Goal: Transaction & Acquisition: Download file/media

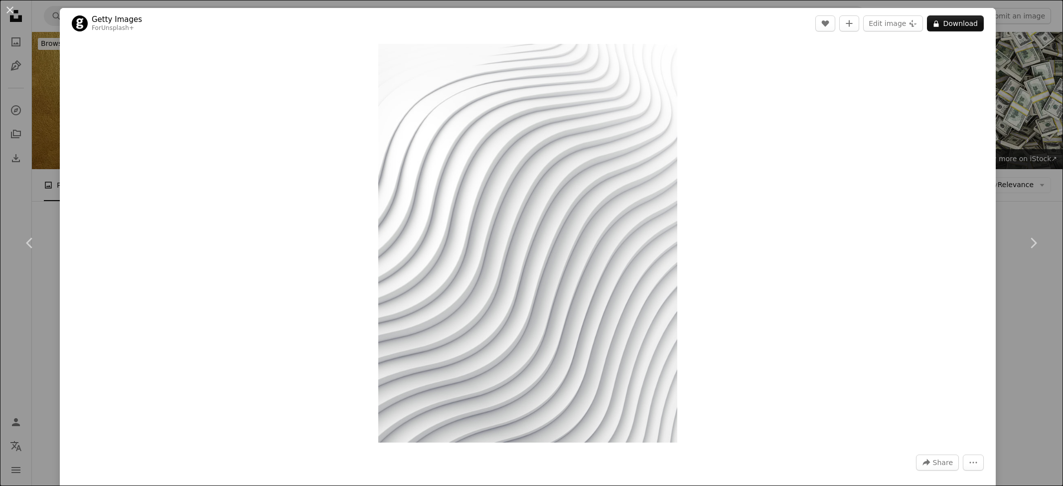
scroll to position [798, 0]
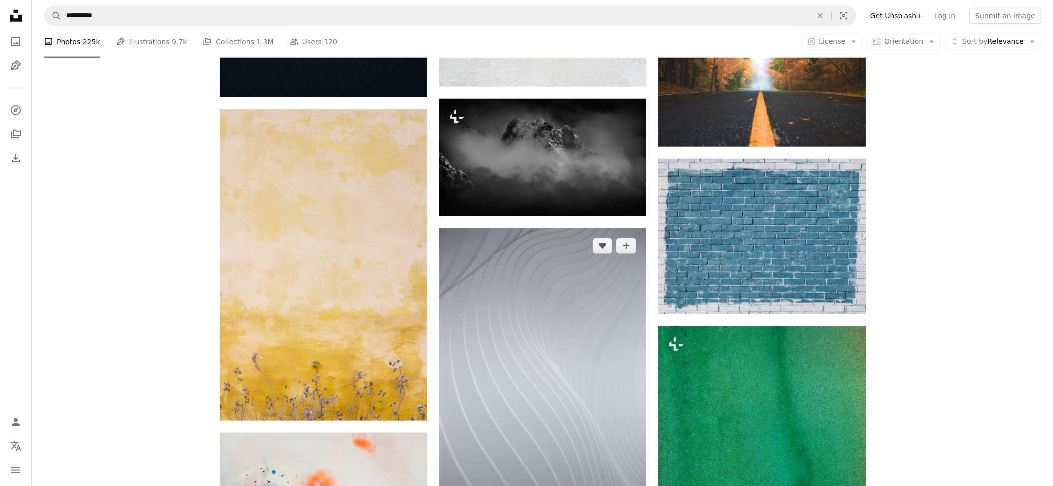
click at [496, 240] on img at bounding box center [542, 383] width 207 height 311
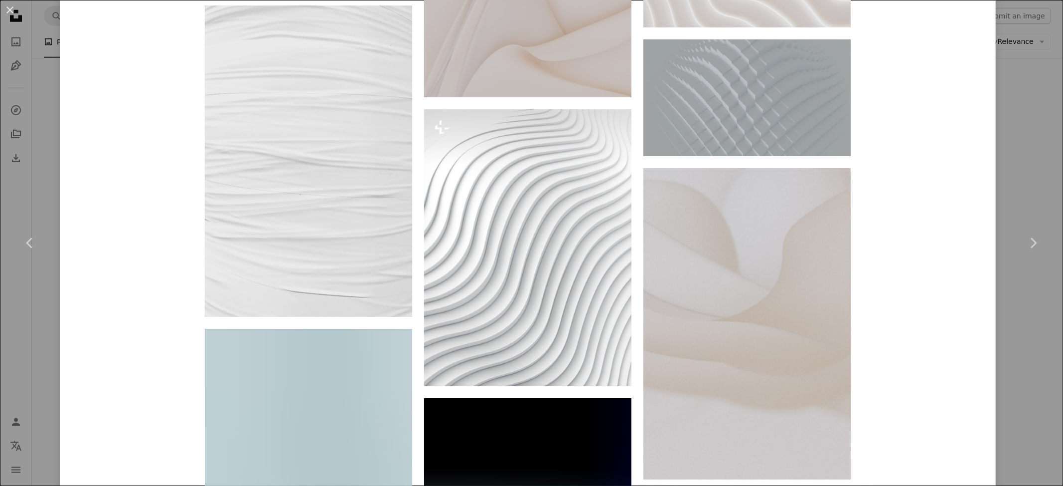
scroll to position [1861, 0]
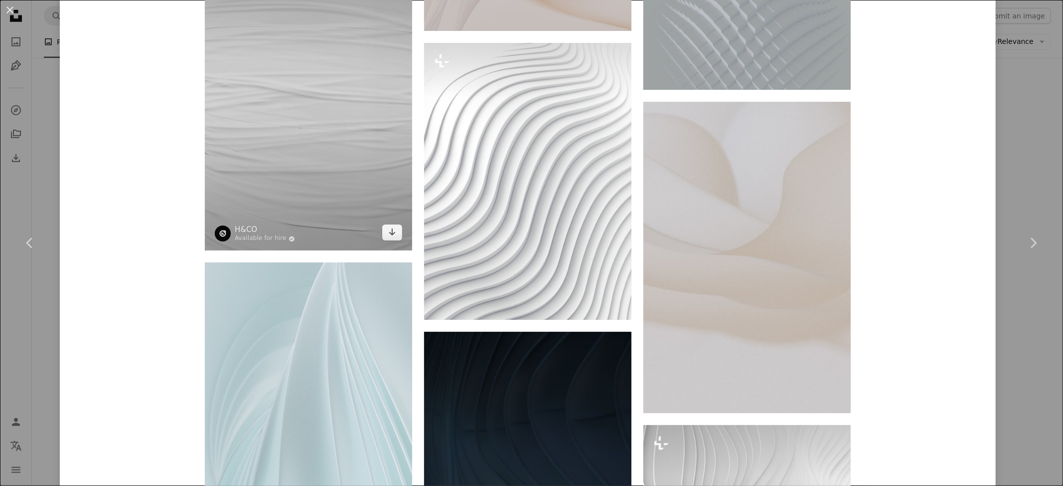
click at [319, 62] on img at bounding box center [308, 94] width 207 height 311
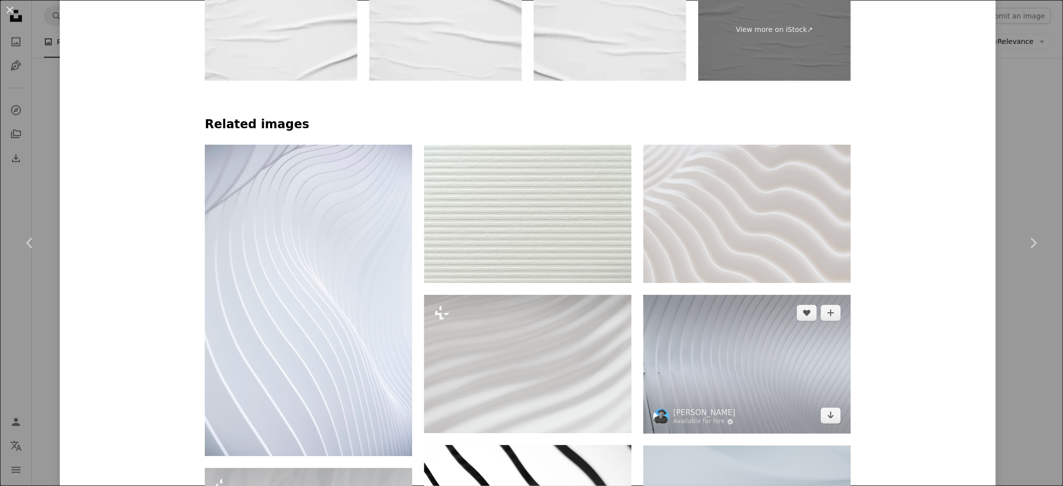
scroll to position [798, 0]
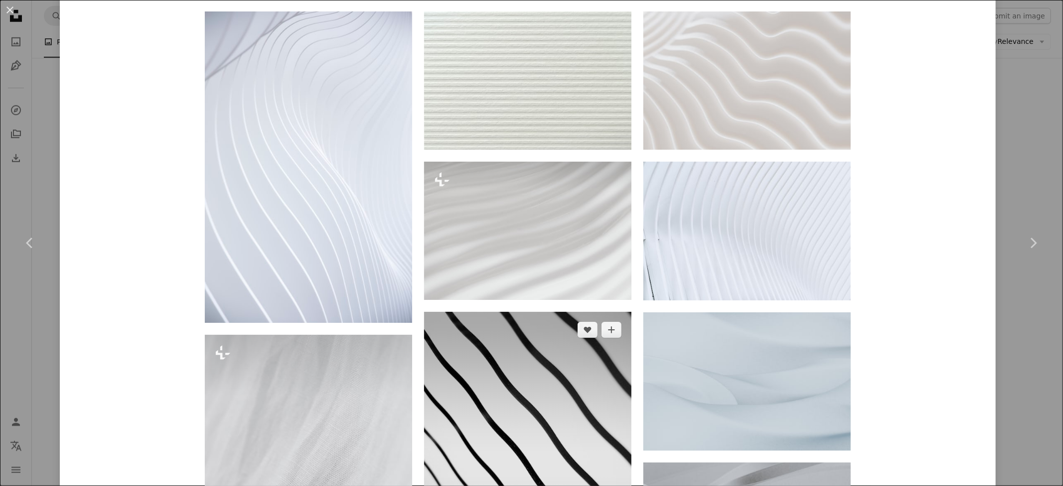
click at [511, 314] on img at bounding box center [527, 467] width 207 height 311
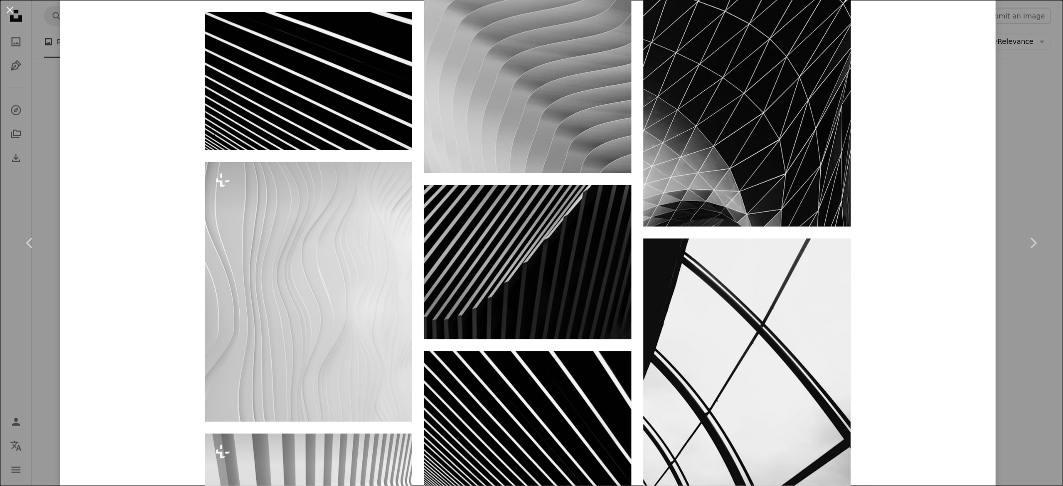
scroll to position [930, 0]
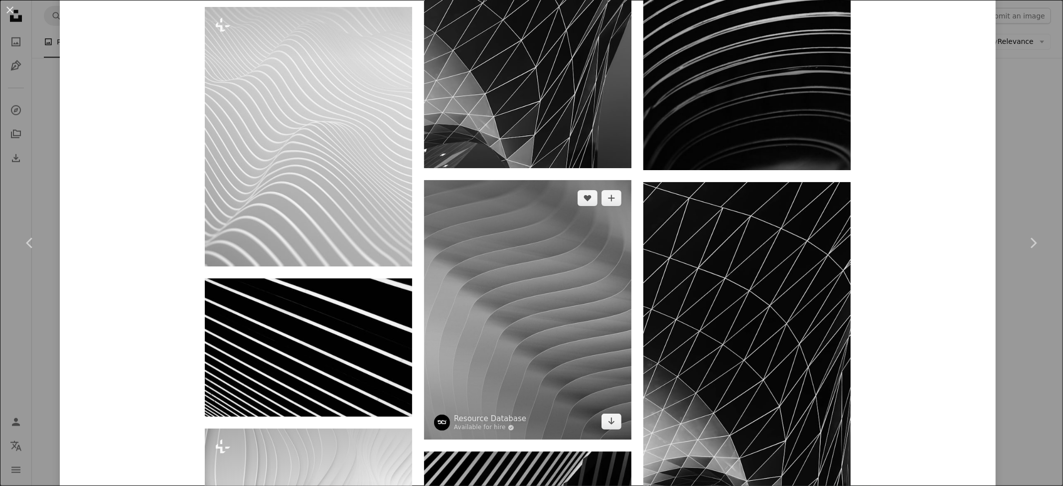
click at [504, 180] on img at bounding box center [527, 309] width 207 height 259
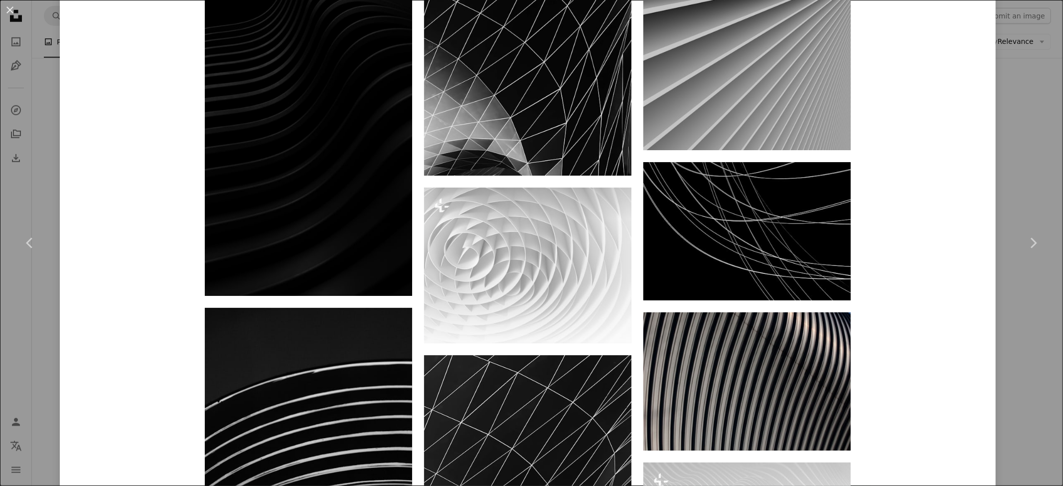
scroll to position [1795, 0]
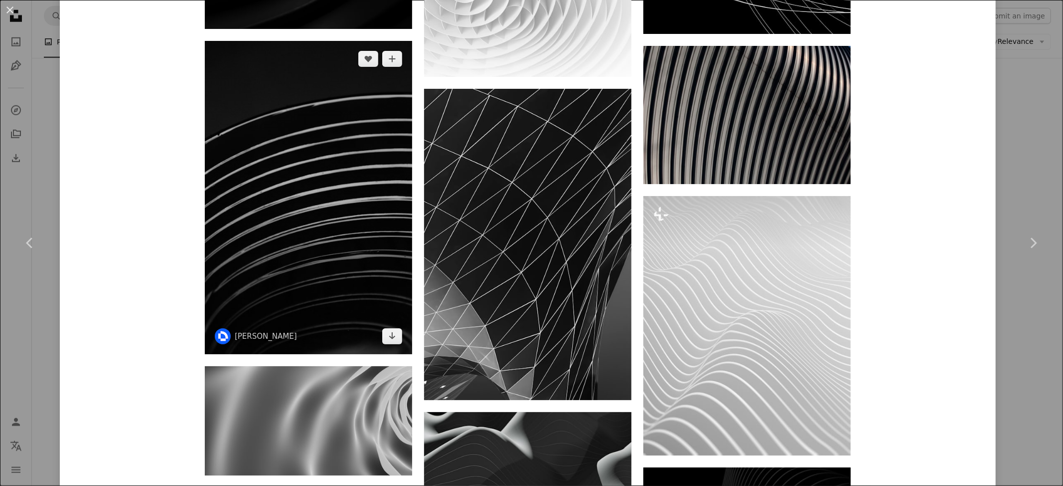
click at [316, 113] on img at bounding box center [308, 197] width 207 height 313
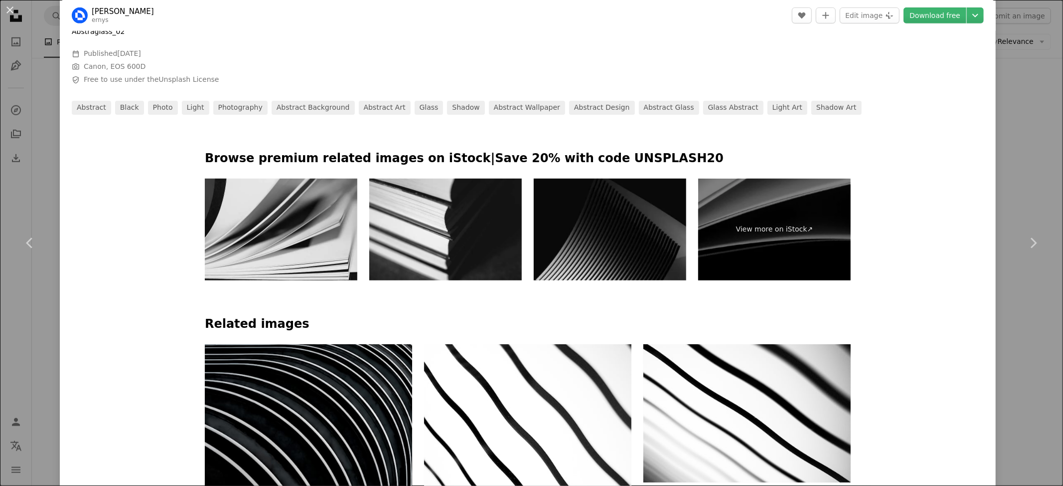
scroll to position [199, 0]
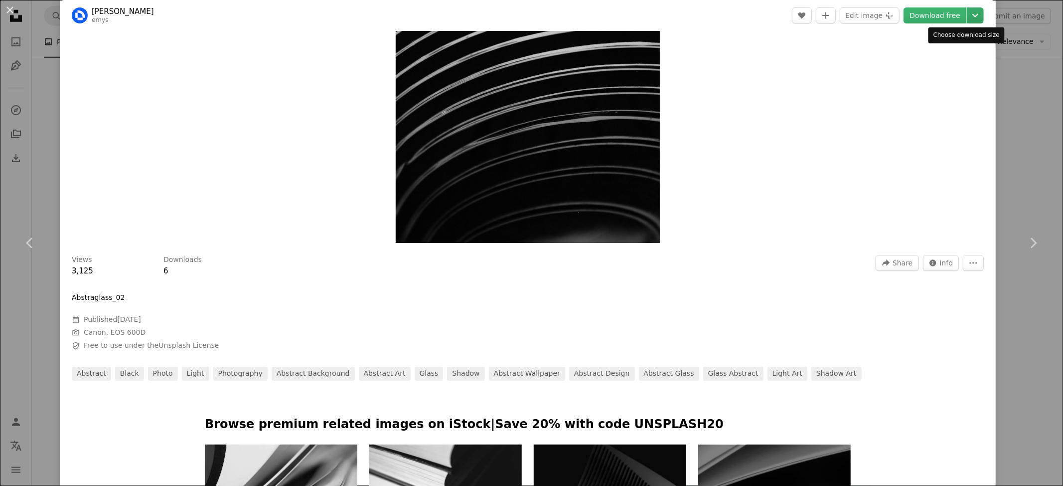
click at [968, 10] on icon "Chevron down" at bounding box center [976, 15] width 16 height 12
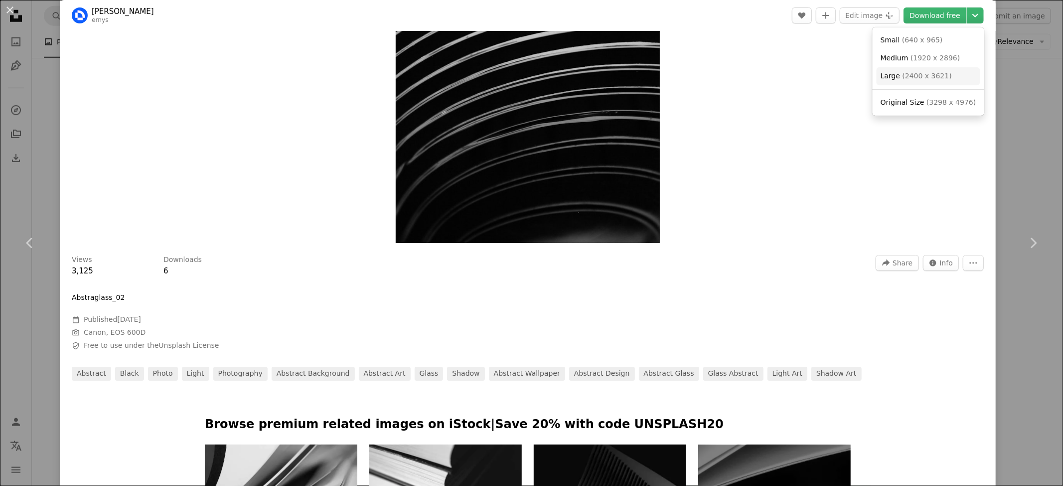
click at [922, 77] on span "( 2400 x 3621 )" at bounding box center [927, 76] width 49 height 8
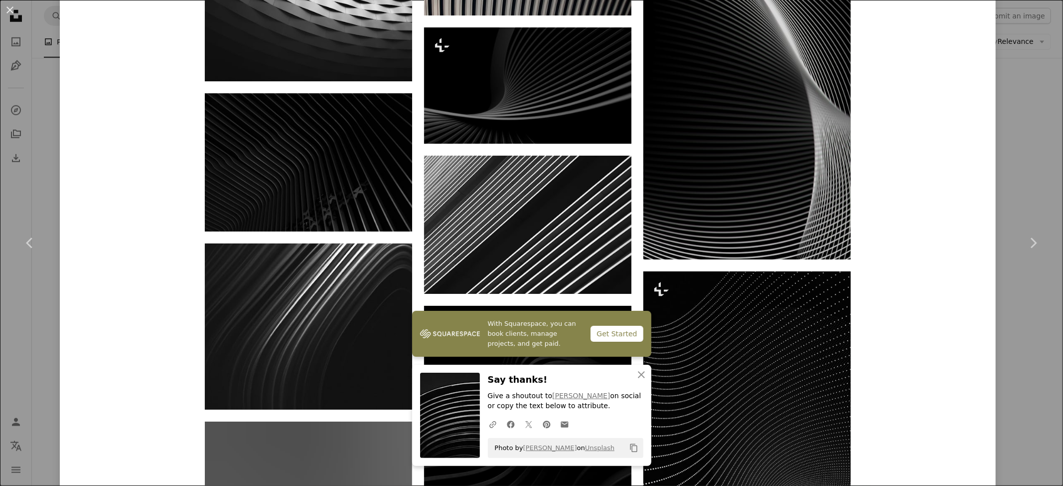
scroll to position [1861, 0]
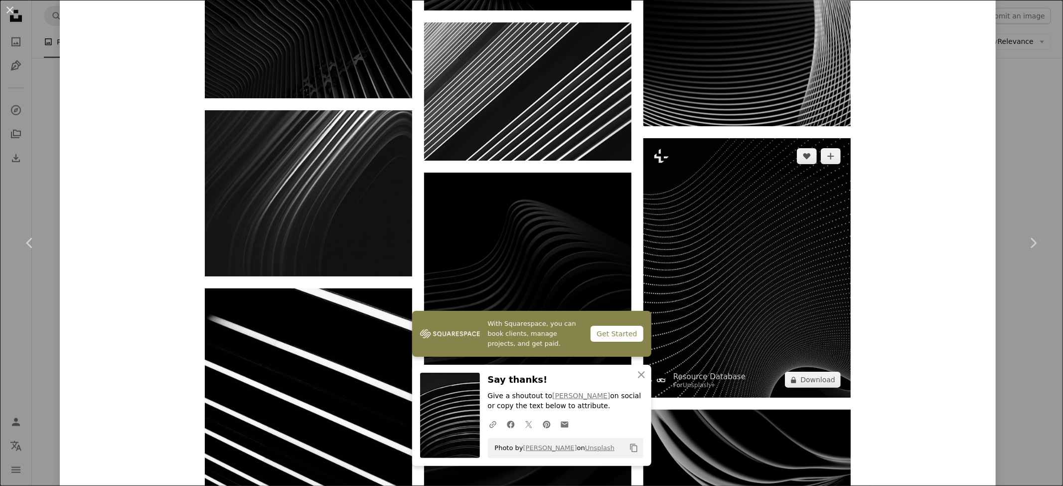
click at [786, 138] on img at bounding box center [747, 267] width 207 height 259
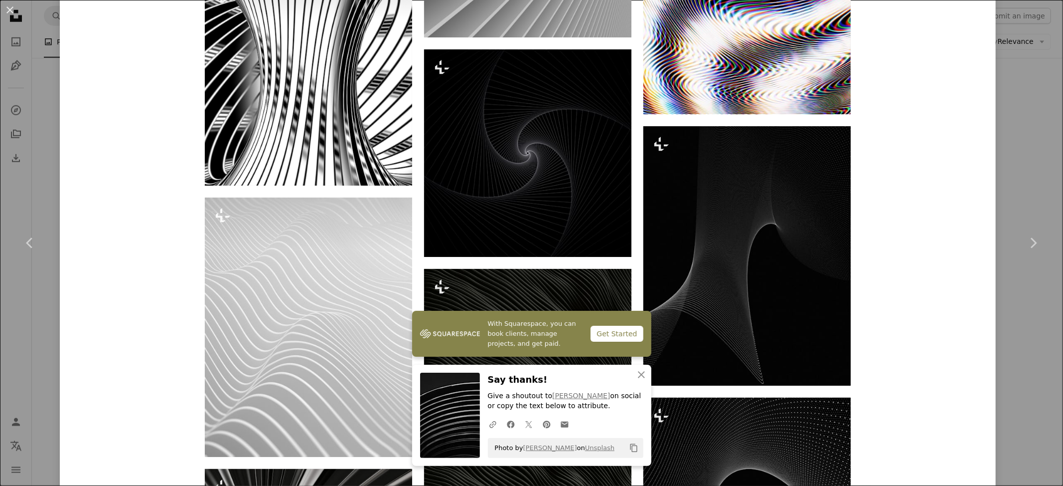
scroll to position [1662, 0]
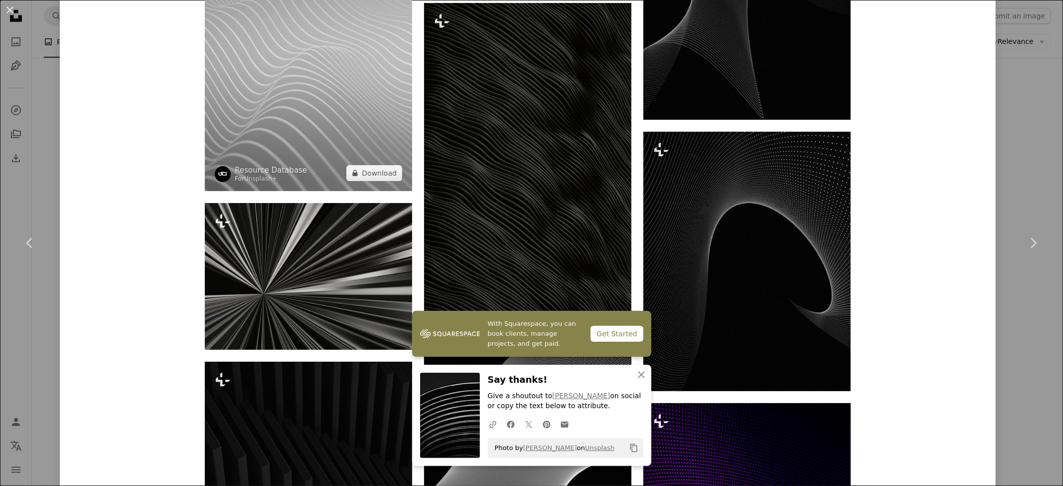
click at [309, 141] on img at bounding box center [308, 61] width 207 height 259
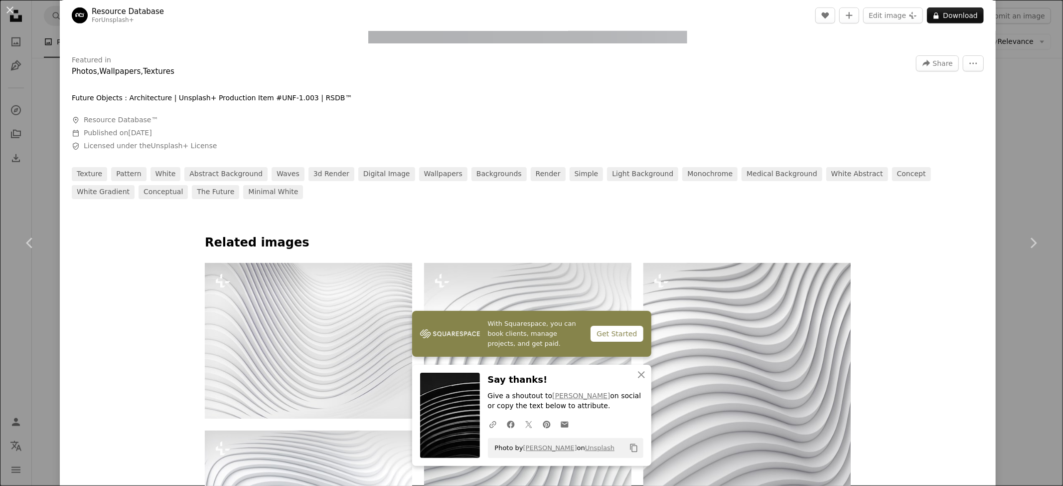
scroll to position [531, 0]
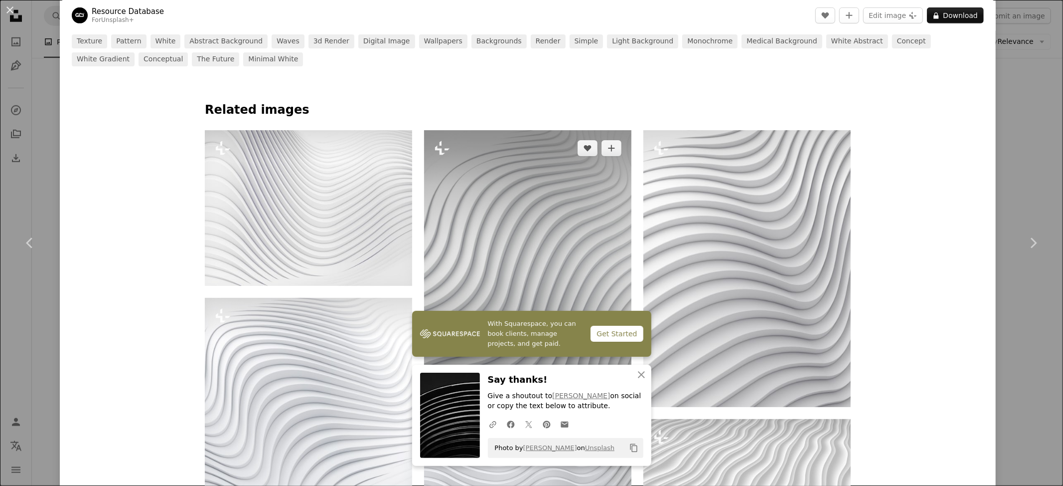
click at [557, 277] on img at bounding box center [527, 268] width 207 height 277
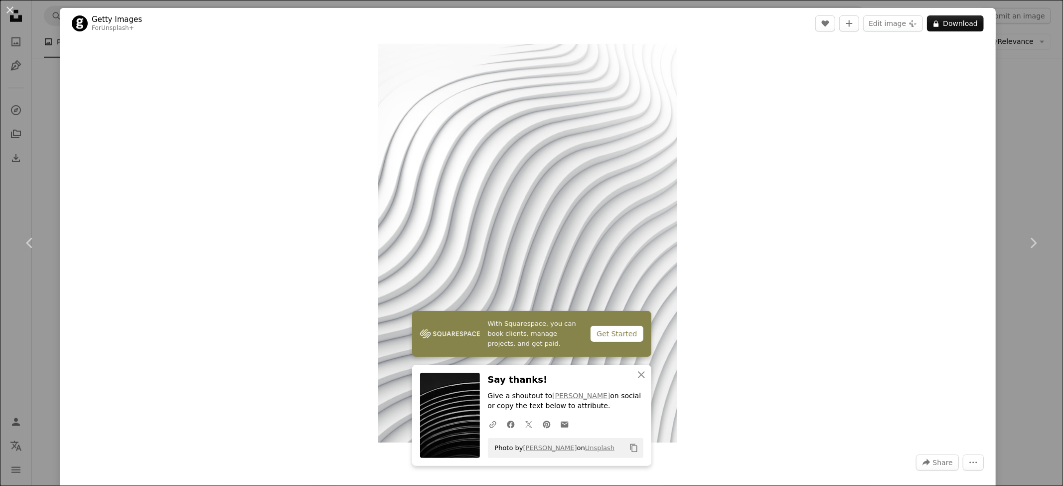
scroll to position [399, 0]
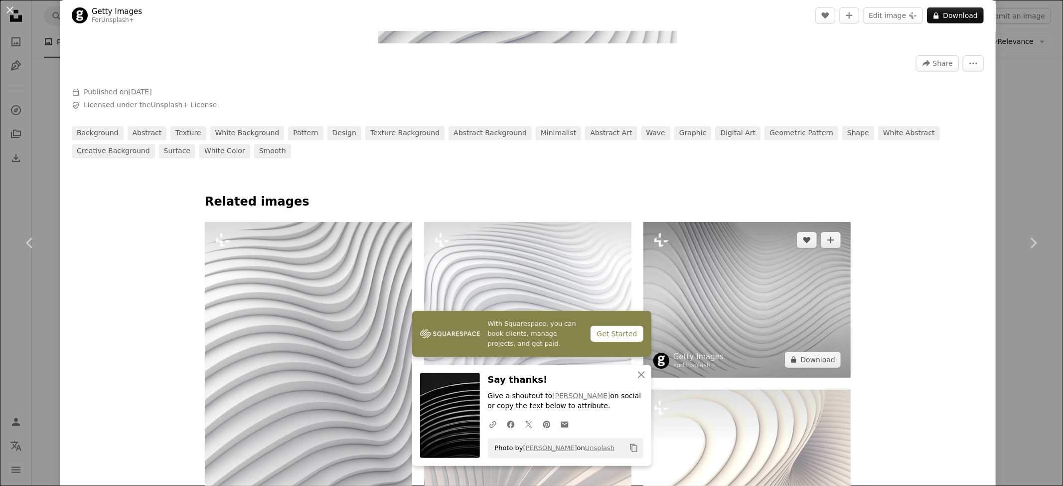
click at [732, 306] on img at bounding box center [747, 300] width 207 height 156
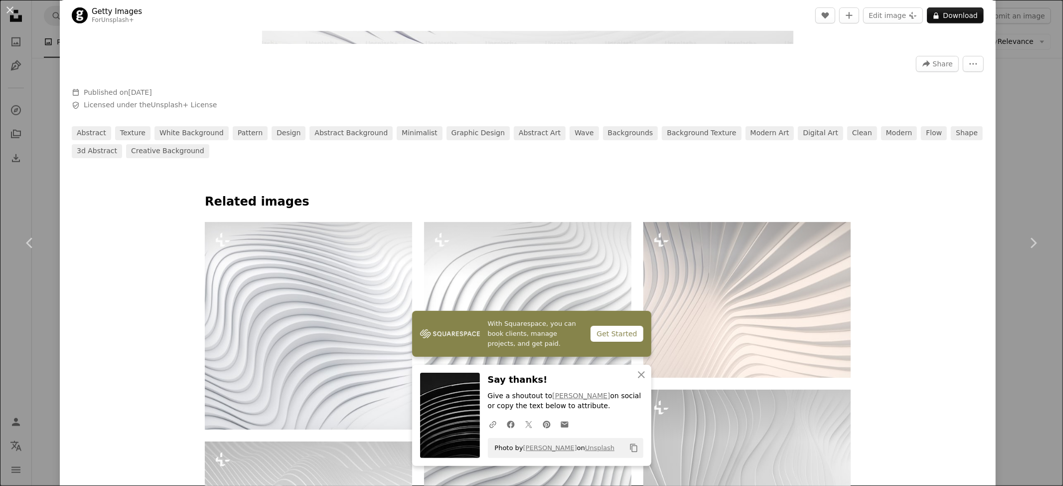
scroll to position [665, 0]
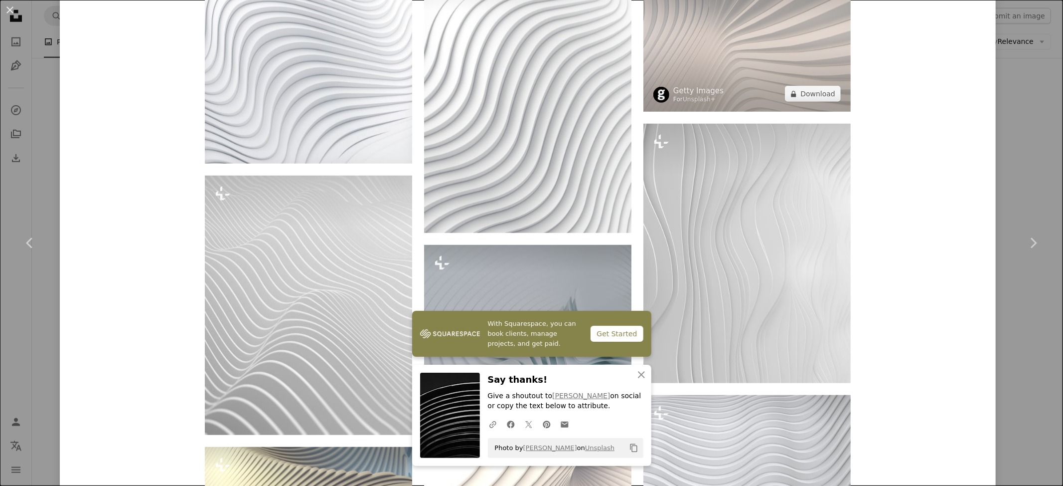
click at [749, 45] on img at bounding box center [747, 34] width 207 height 156
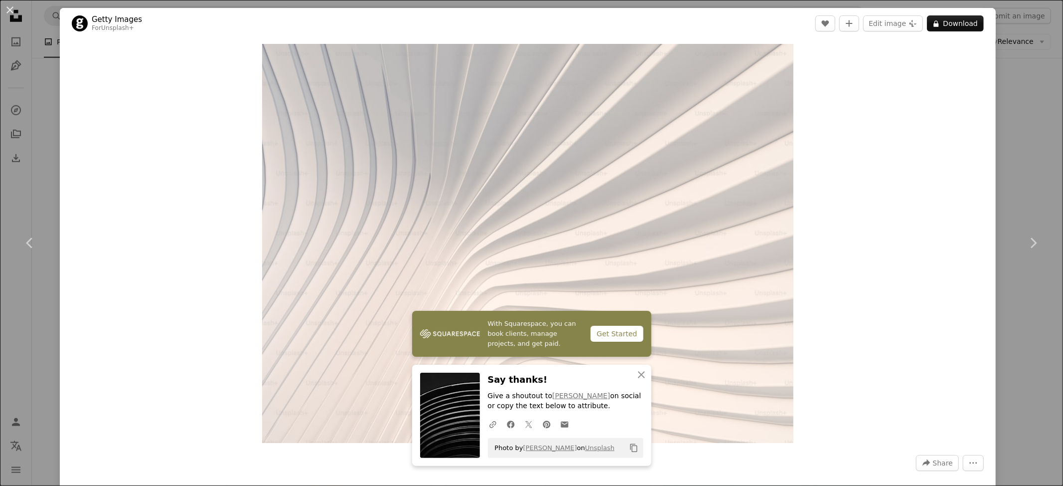
scroll to position [399, 0]
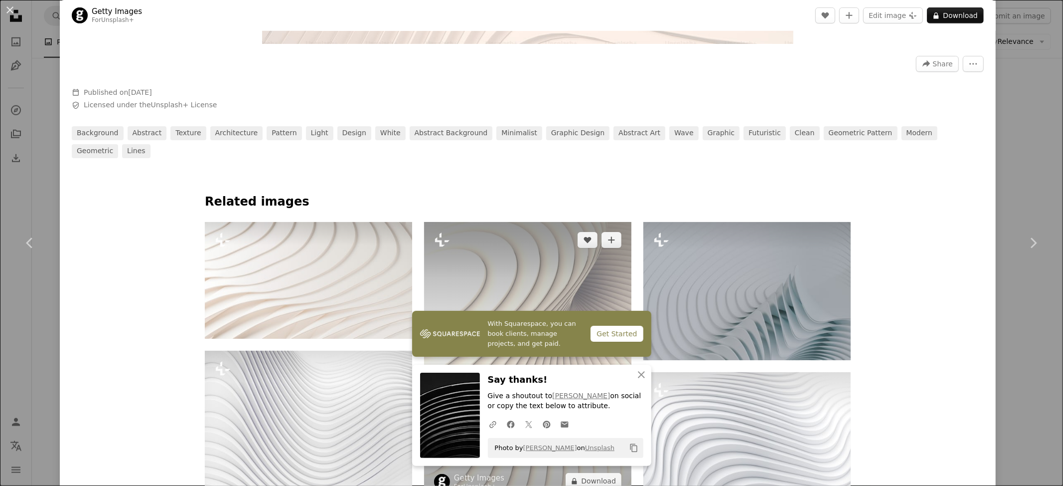
drag, startPoint x: 508, startPoint y: 252, endPoint x: 519, endPoint y: 249, distance: 11.7
click at [509, 252] on img at bounding box center [527, 360] width 207 height 277
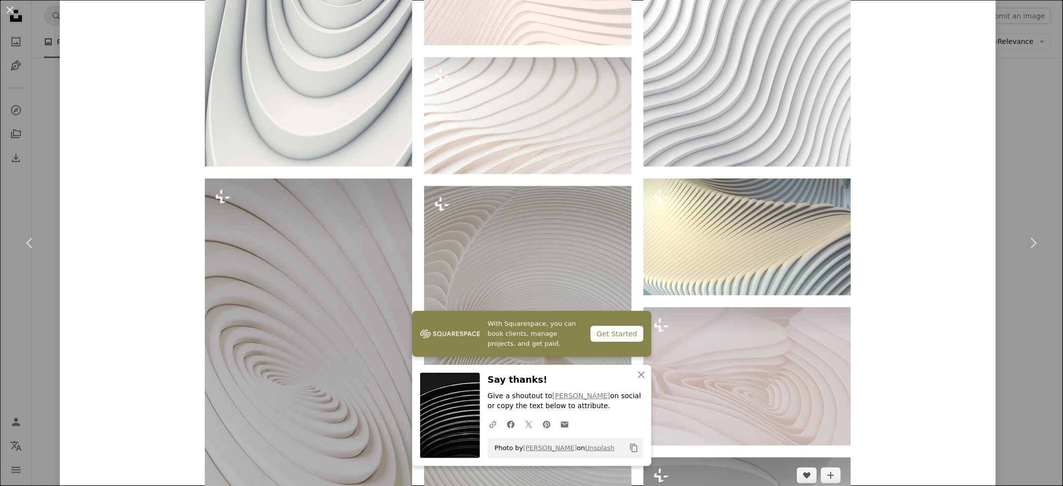
scroll to position [864, 0]
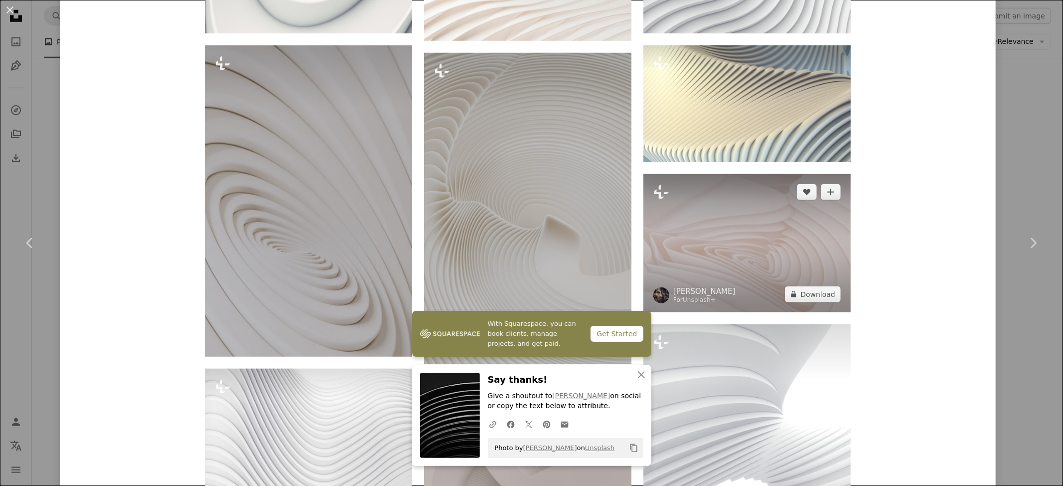
click at [736, 213] on img at bounding box center [747, 243] width 207 height 138
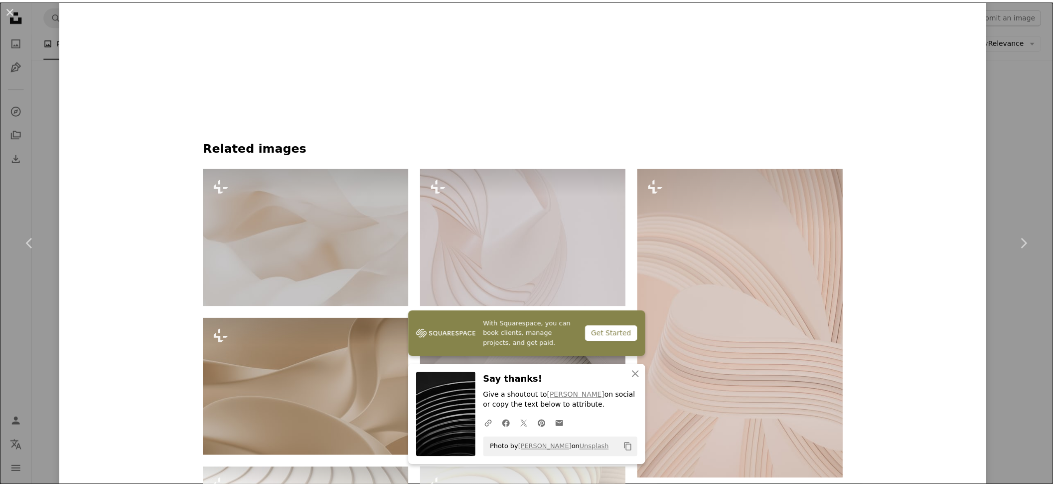
scroll to position [864, 0]
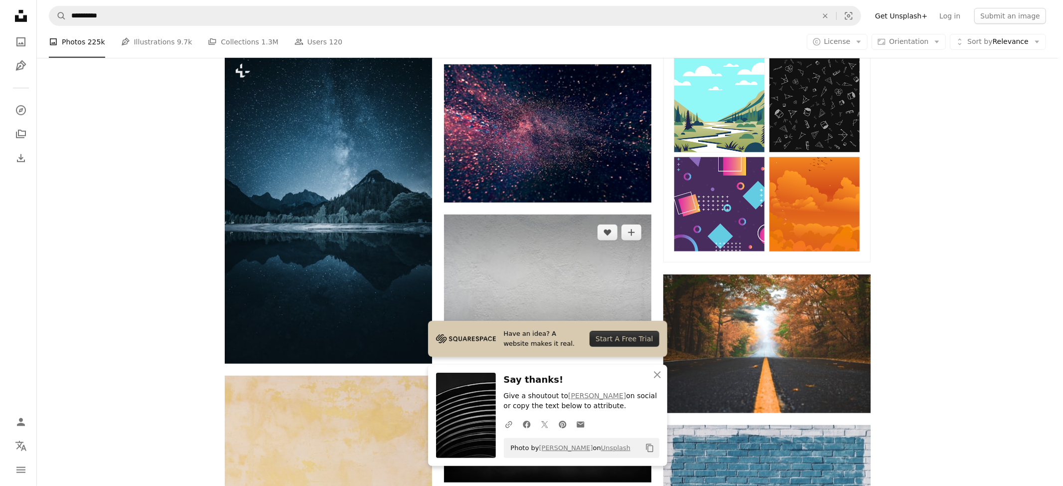
scroll to position [399, 0]
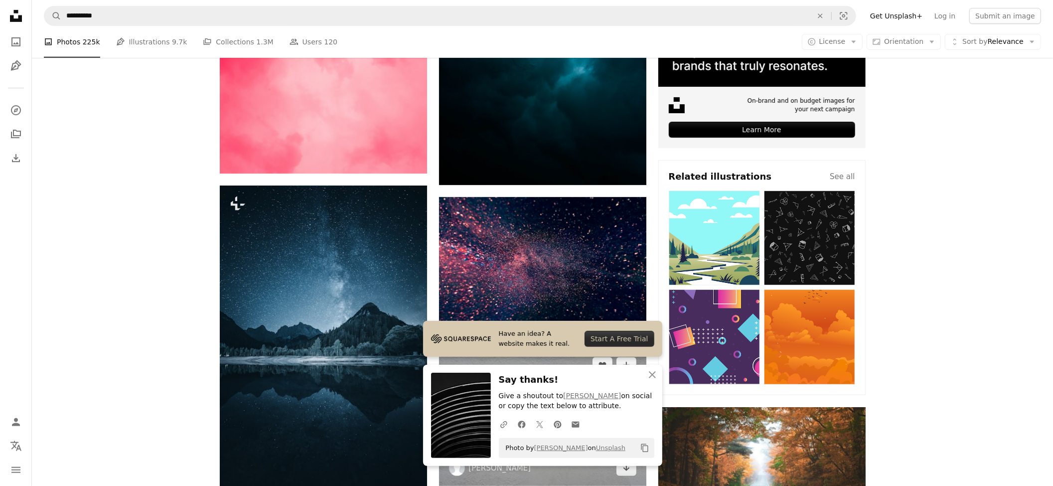
click at [551, 347] on img at bounding box center [542, 416] width 207 height 139
click at [543, 347] on img at bounding box center [542, 416] width 207 height 139
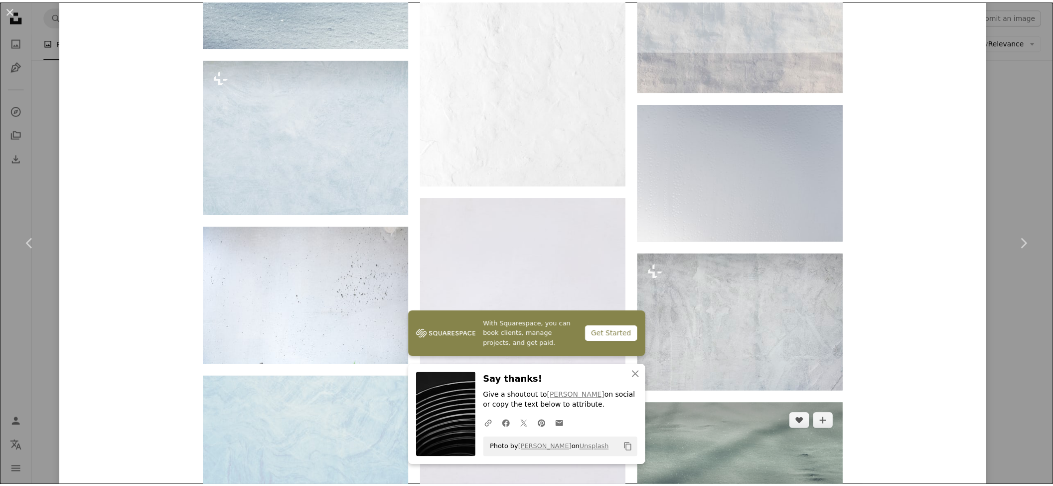
scroll to position [1662, 0]
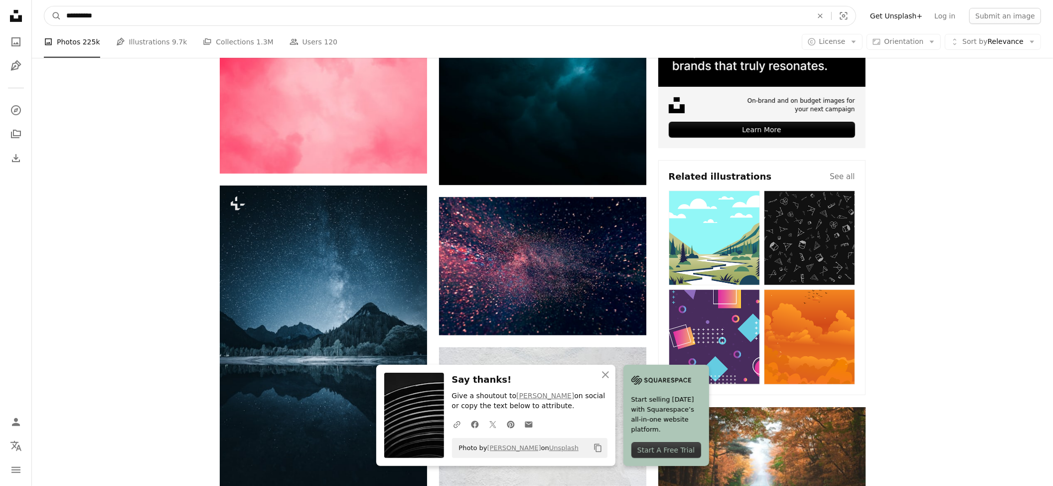
click at [121, 16] on input "**********" at bounding box center [435, 15] width 748 height 19
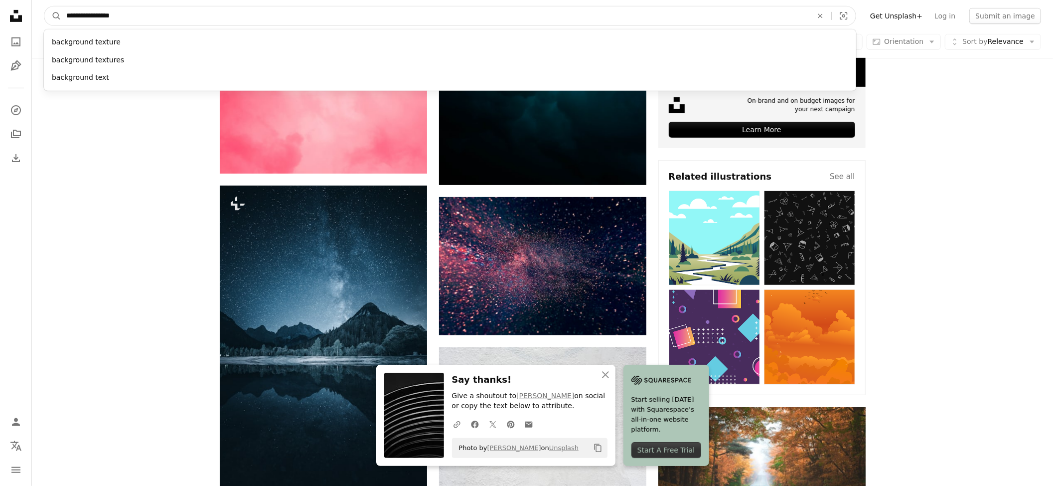
type input "**********"
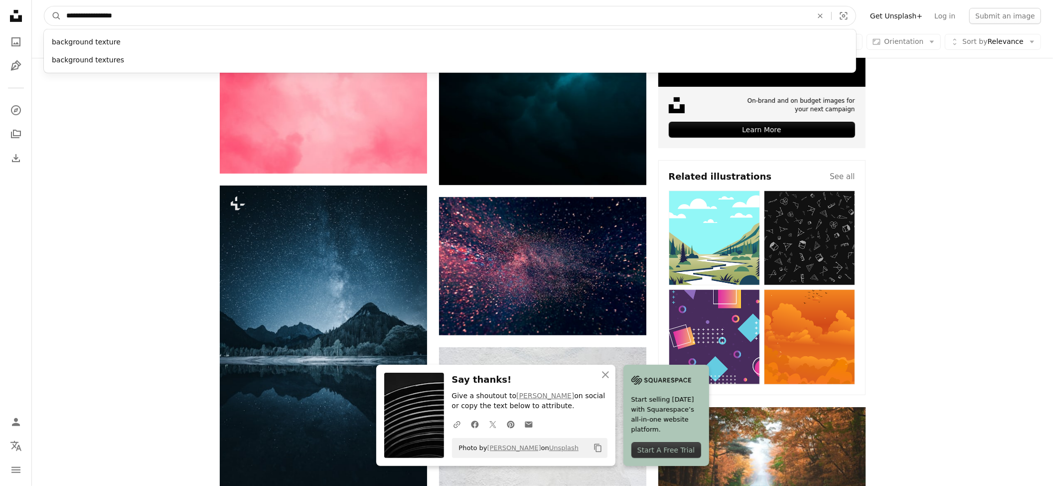
click button "A magnifying glass" at bounding box center [52, 15] width 17 height 19
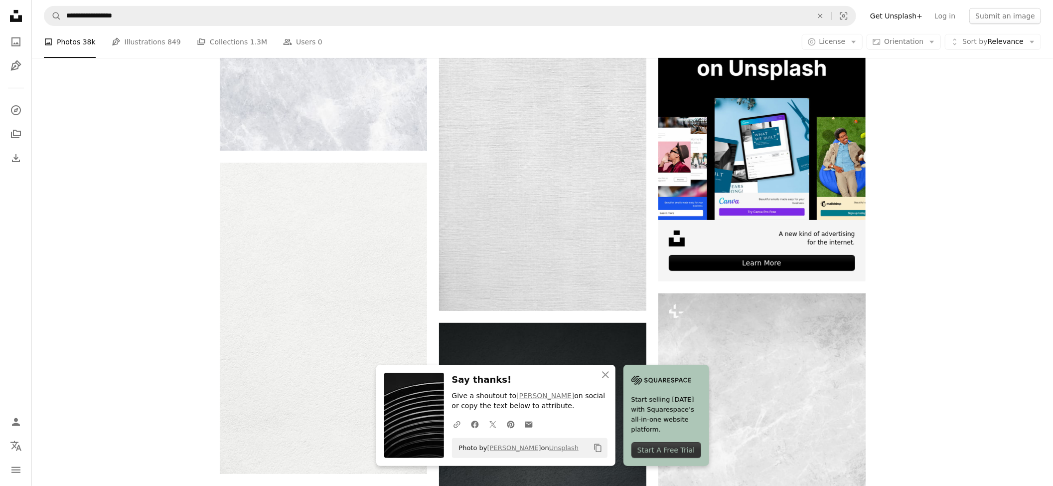
scroll to position [465, 0]
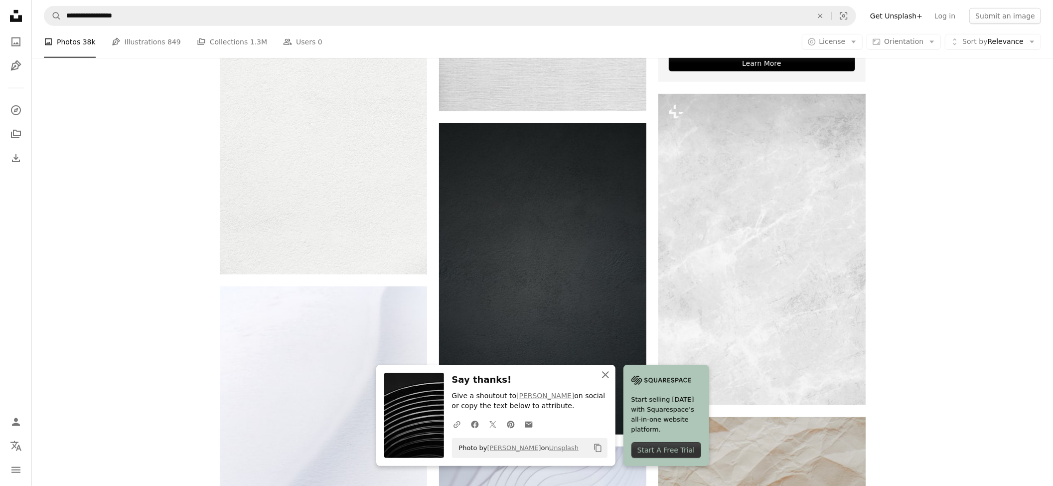
click at [612, 376] on icon "An X shape" at bounding box center [606, 374] width 12 height 12
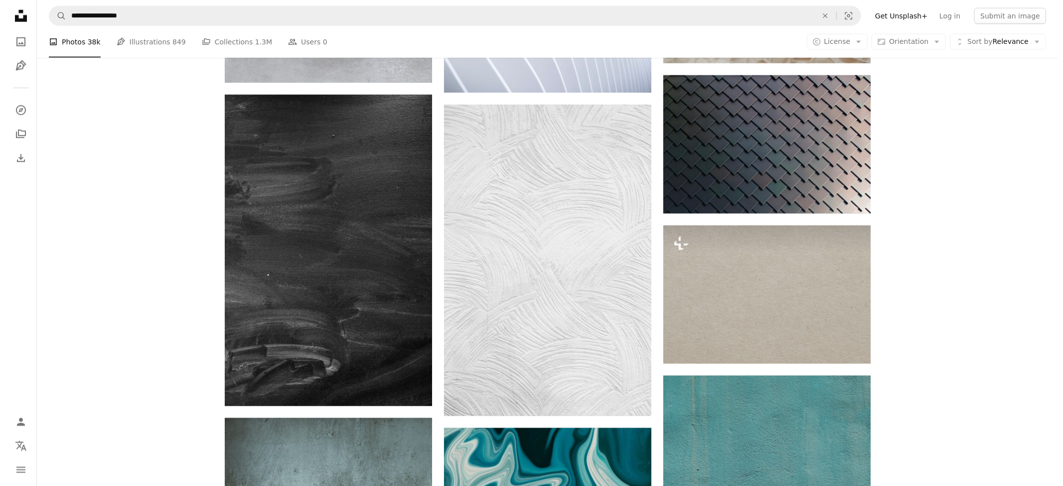
scroll to position [1263, 0]
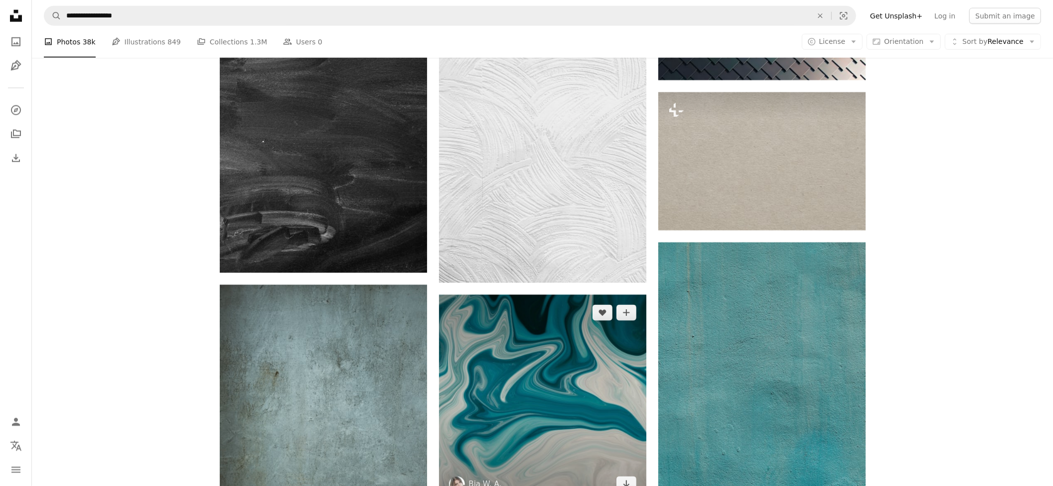
click at [528, 295] on img at bounding box center [542, 398] width 207 height 207
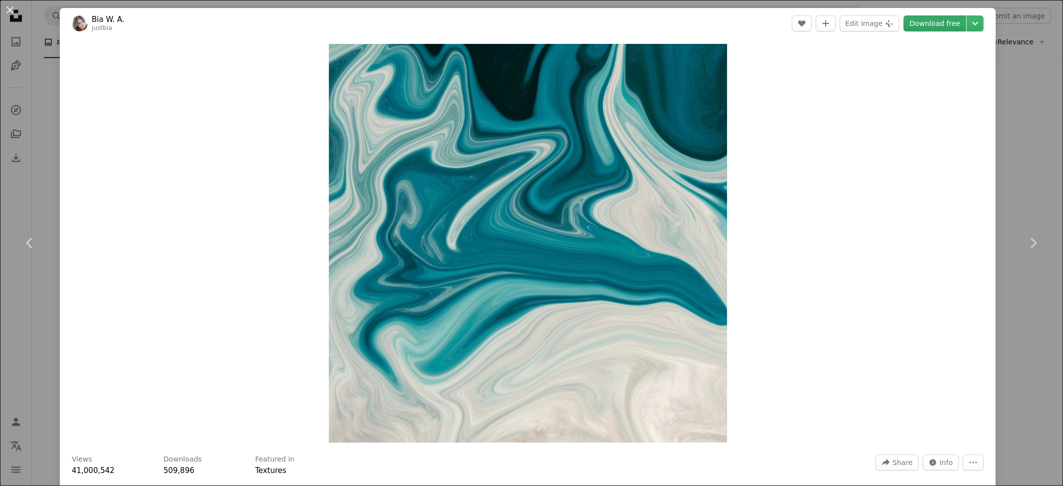
click at [921, 21] on link "Download free" at bounding box center [935, 23] width 63 height 16
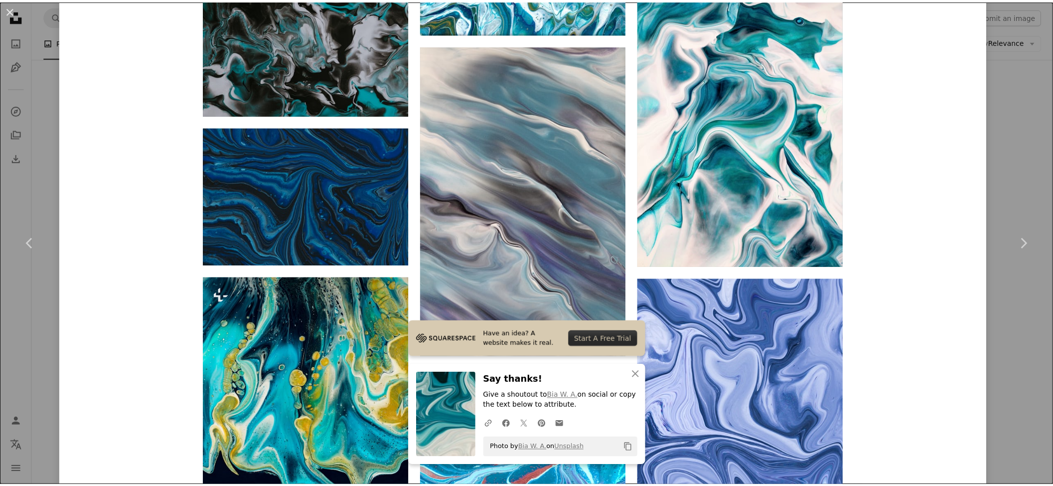
scroll to position [1063, 0]
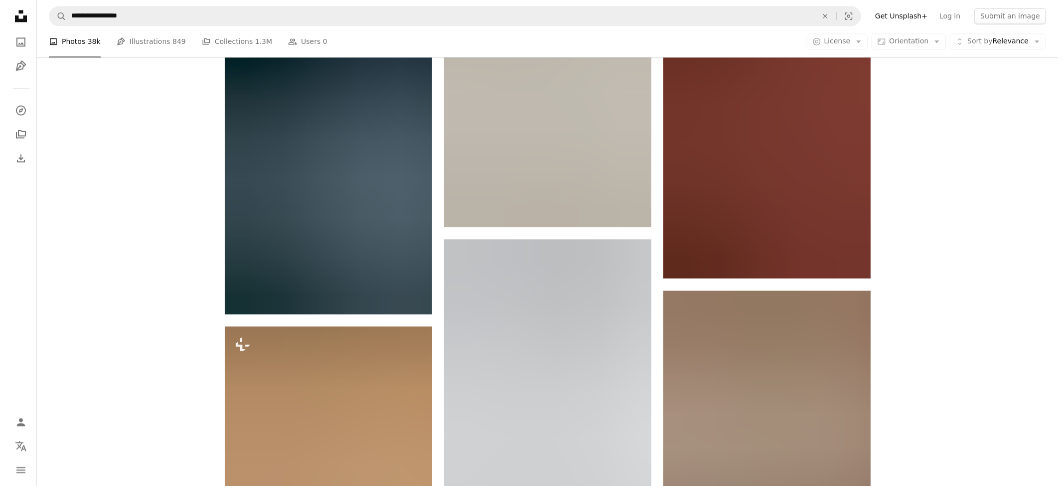
scroll to position [1728, 0]
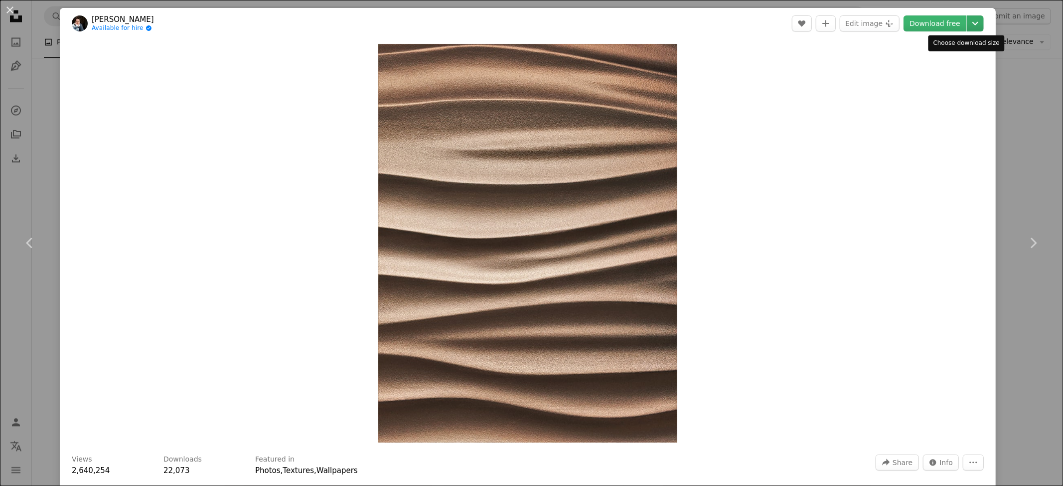
click at [973, 24] on icon "Choose download size" at bounding box center [976, 23] width 6 height 3
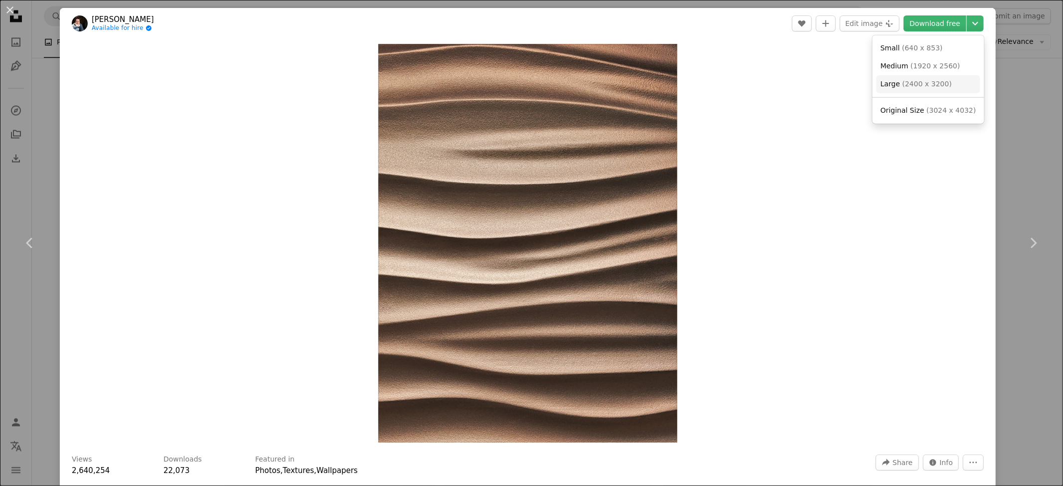
click at [922, 82] on span "( 2400 x 3200 )" at bounding box center [927, 84] width 49 height 8
